Goal: Transaction & Acquisition: Register for event/course

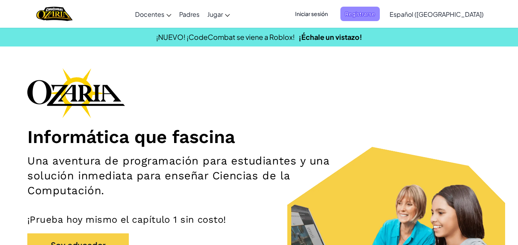
click at [372, 15] on span "Registrarse" at bounding box center [360, 14] width 39 height 14
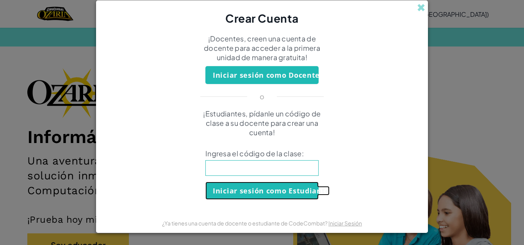
click at [259, 194] on button "Iniciar sesión como Estudiante" at bounding box center [261, 191] width 113 height 18
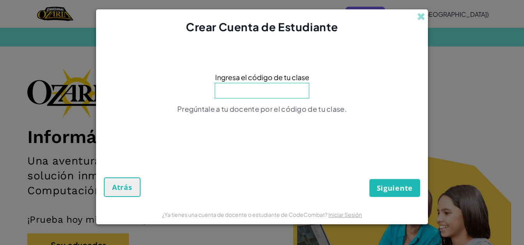
click at [257, 85] on input at bounding box center [262, 91] width 95 height 16
drag, startPoint x: 257, startPoint y: 85, endPoint x: 239, endPoint y: 92, distance: 19.7
click at [239, 92] on input at bounding box center [262, 91] width 95 height 16
paste input "LifeCoinBean"
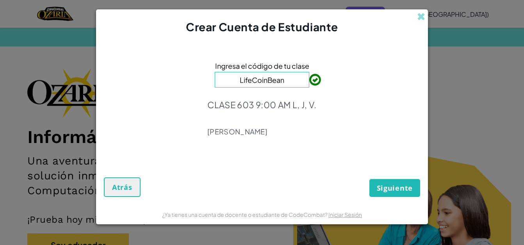
type input "LifeCoinBean"
click at [390, 186] on span "Siguiente" at bounding box center [395, 187] width 36 height 9
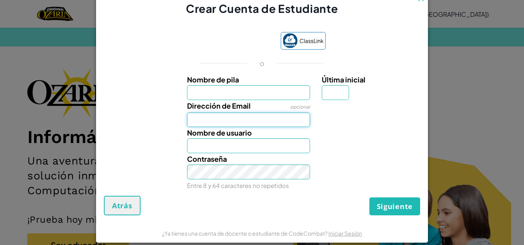
click at [215, 119] on input "Dirección de Email" at bounding box center [248, 120] width 123 height 15
type input "[EMAIL_ADDRESS][DOMAIN_NAME]"
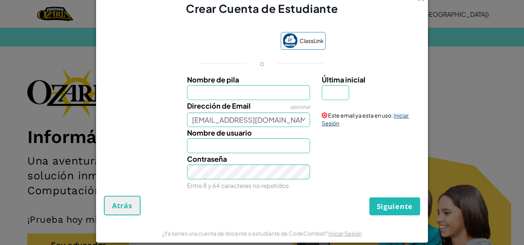
click at [329, 122] on link "Iniciar Sesión" at bounding box center [365, 119] width 87 height 15
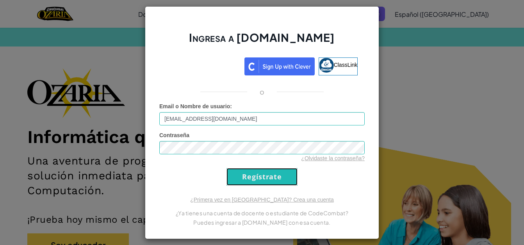
click at [247, 176] on input "Regístrate" at bounding box center [262, 177] width 71 height 18
